Goal: Navigation & Orientation: Find specific page/section

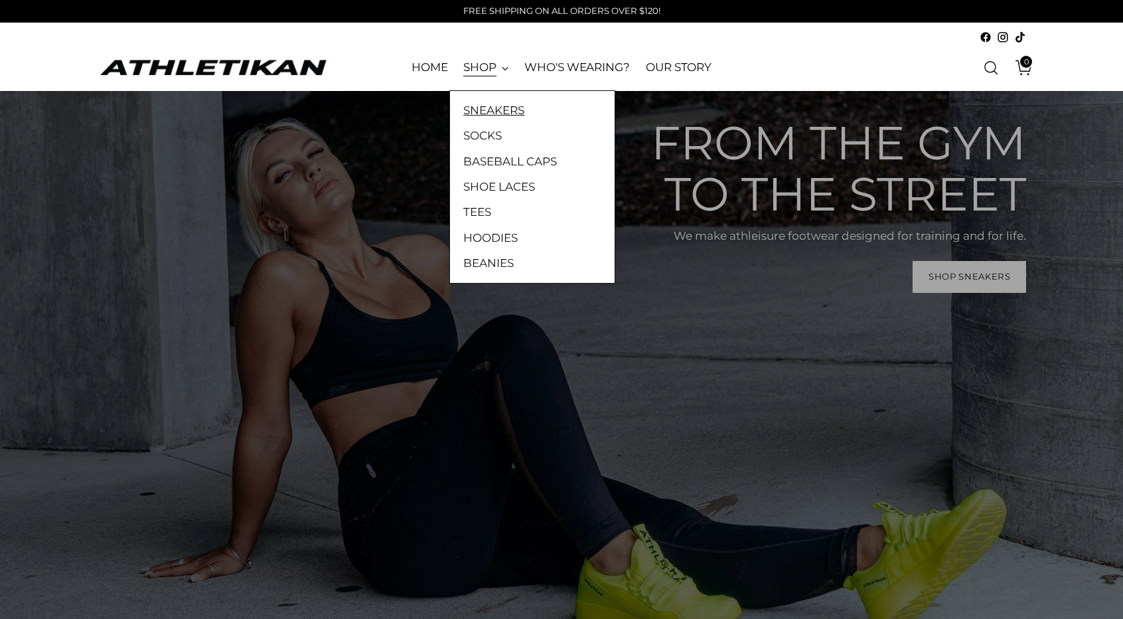
click at [519, 113] on link "SNEAKERS" at bounding box center [532, 110] width 138 height 17
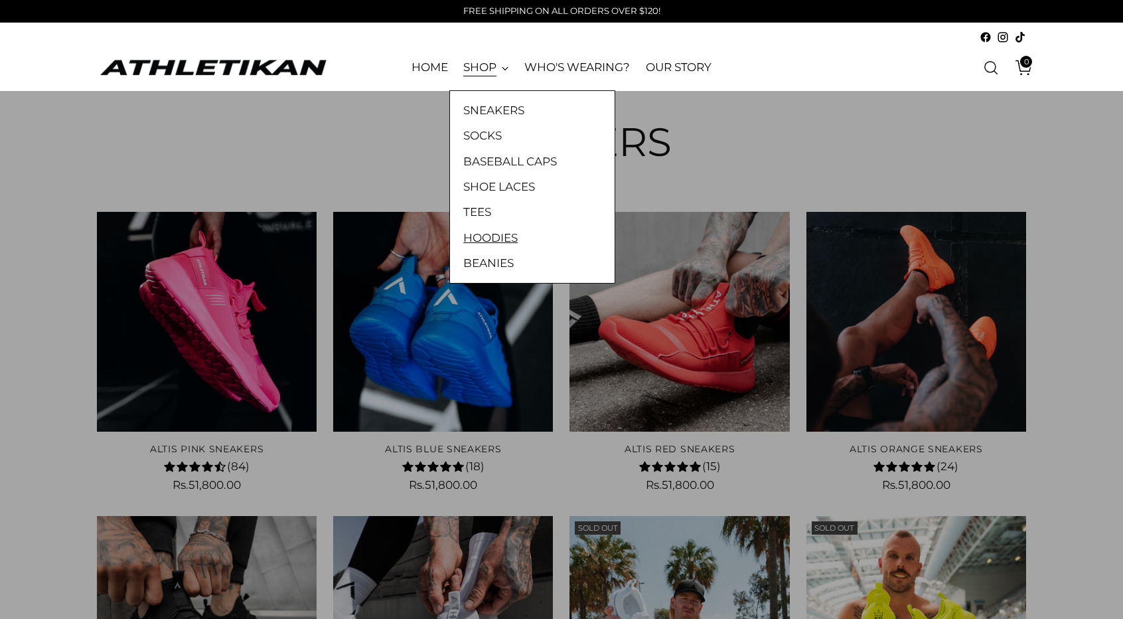
click at [481, 229] on link "HOODIES" at bounding box center [532, 237] width 138 height 17
